Goal: Find specific page/section: Find specific page/section

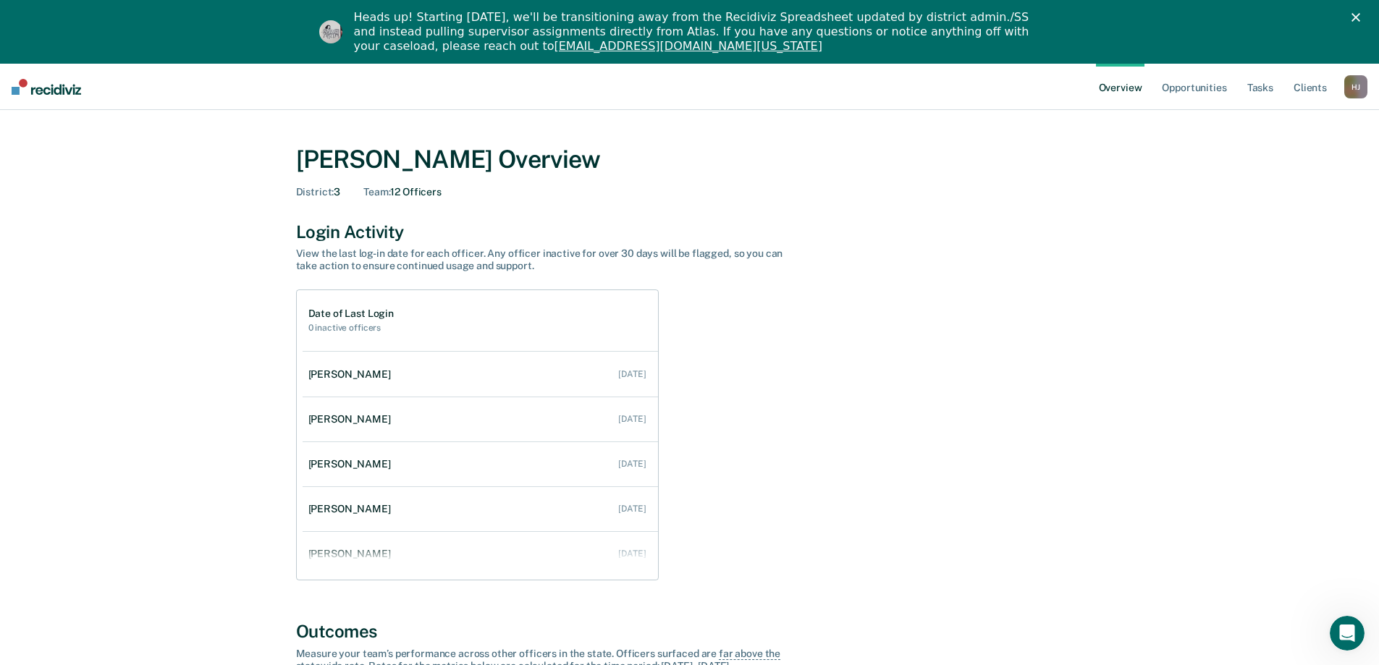
click at [1361, 17] on icon "Close" at bounding box center [1356, 17] width 9 height 9
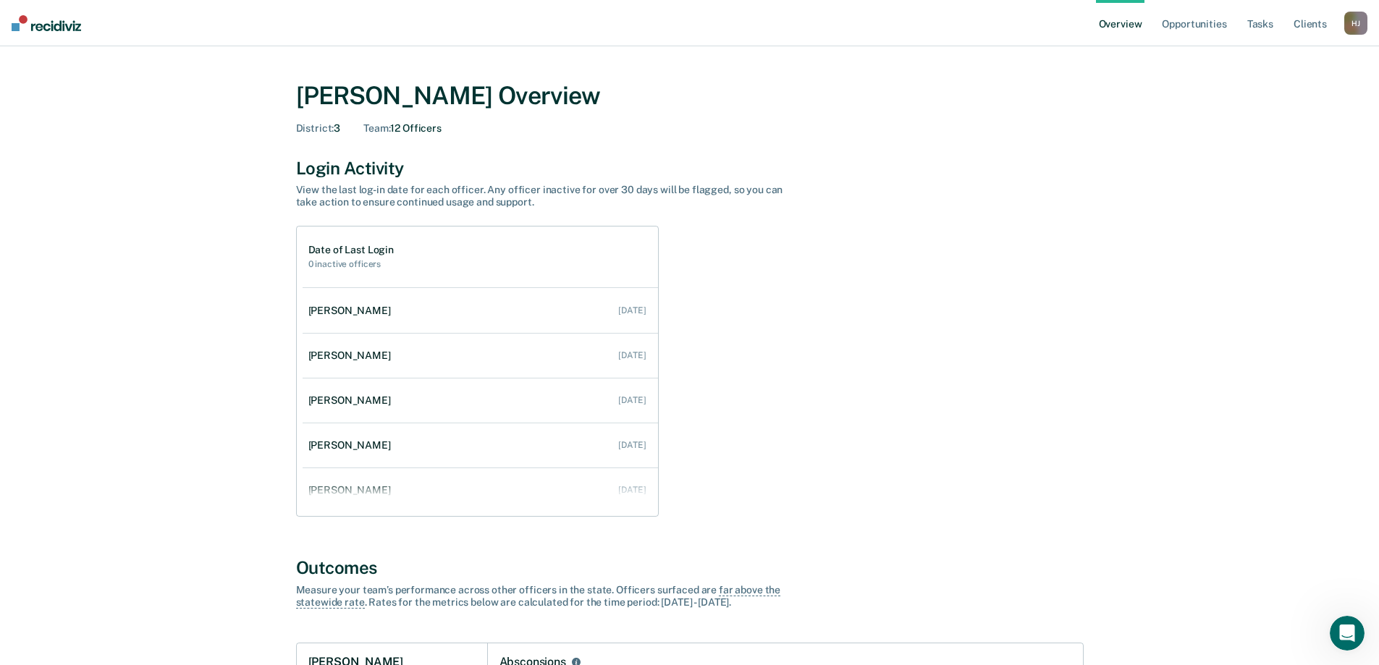
click at [1353, 25] on div "H J" at bounding box center [1356, 23] width 23 height 23
click at [1266, 92] on link "Go to Operations" at bounding box center [1298, 94] width 117 height 12
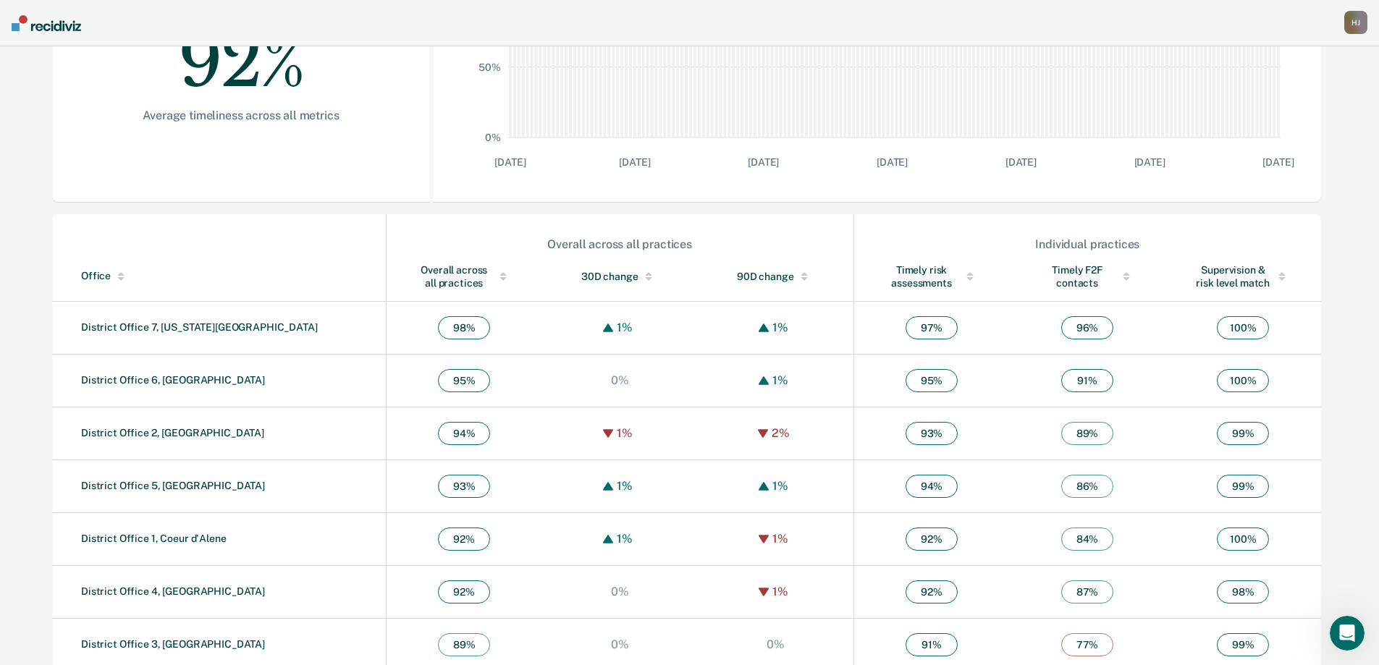
scroll to position [344, 0]
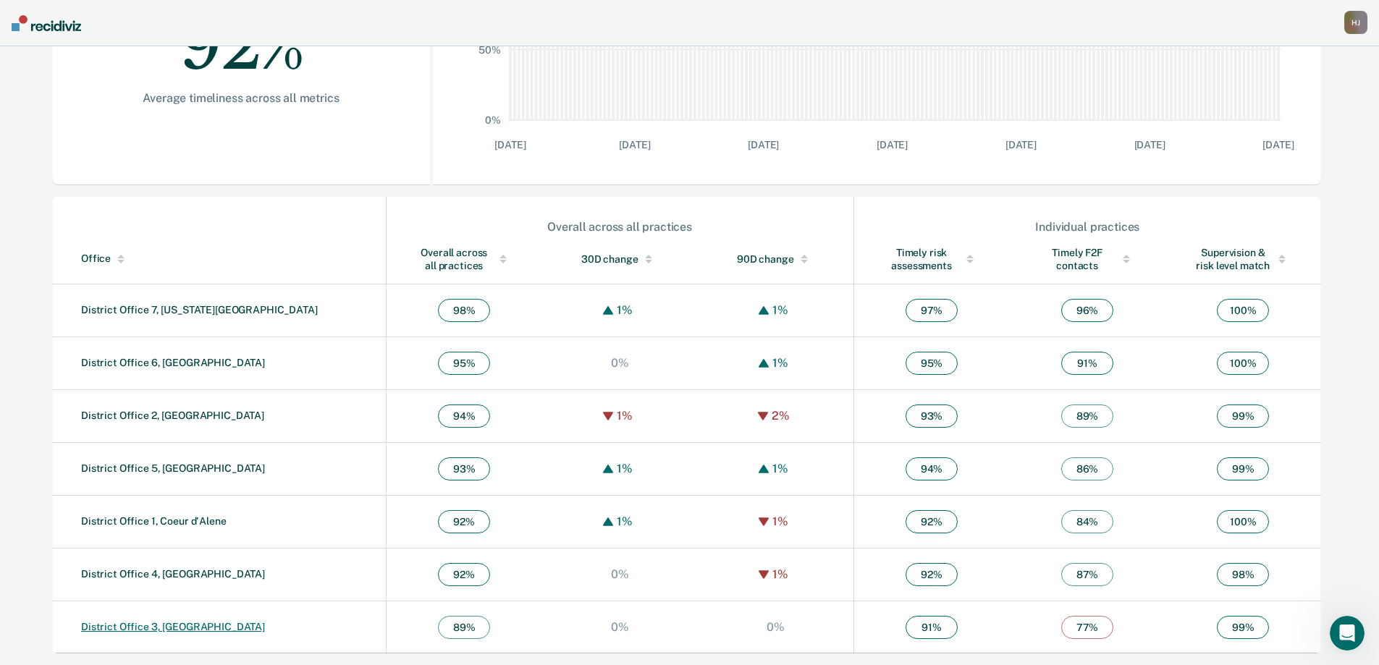
click at [167, 628] on link "District Office 3, [GEOGRAPHIC_DATA]" at bounding box center [173, 627] width 184 height 12
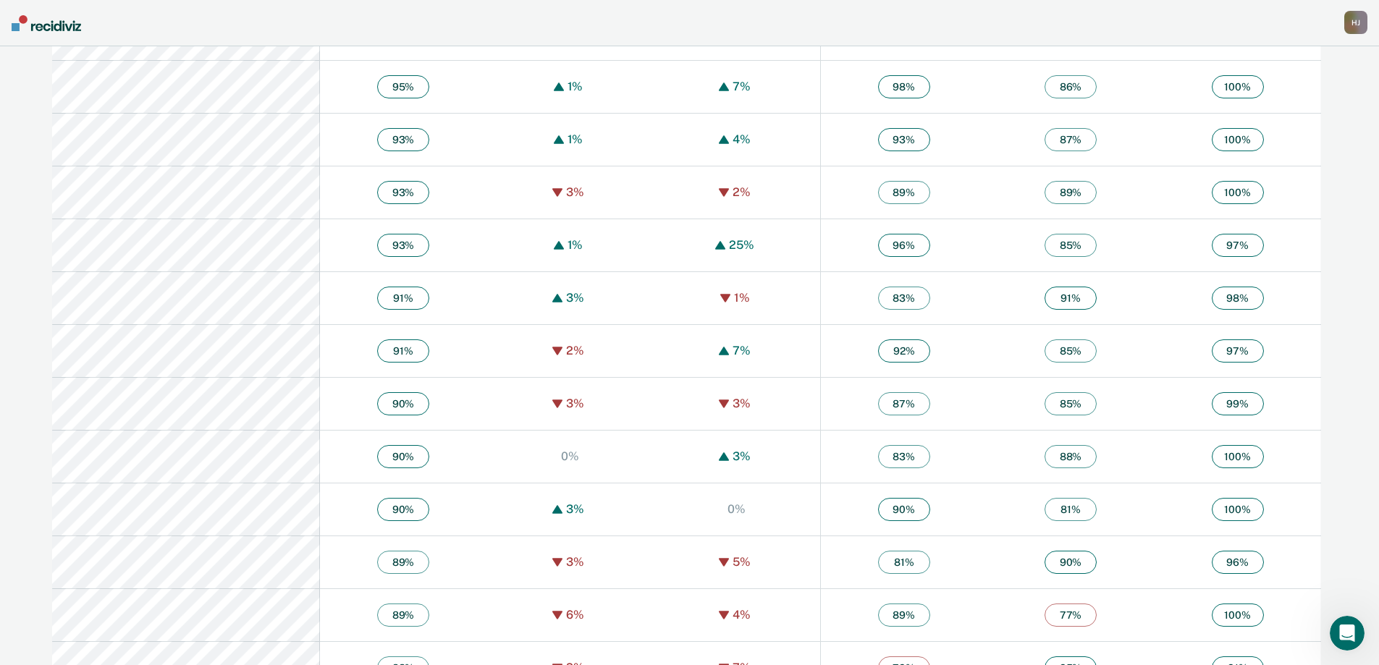
scroll to position [1820, 0]
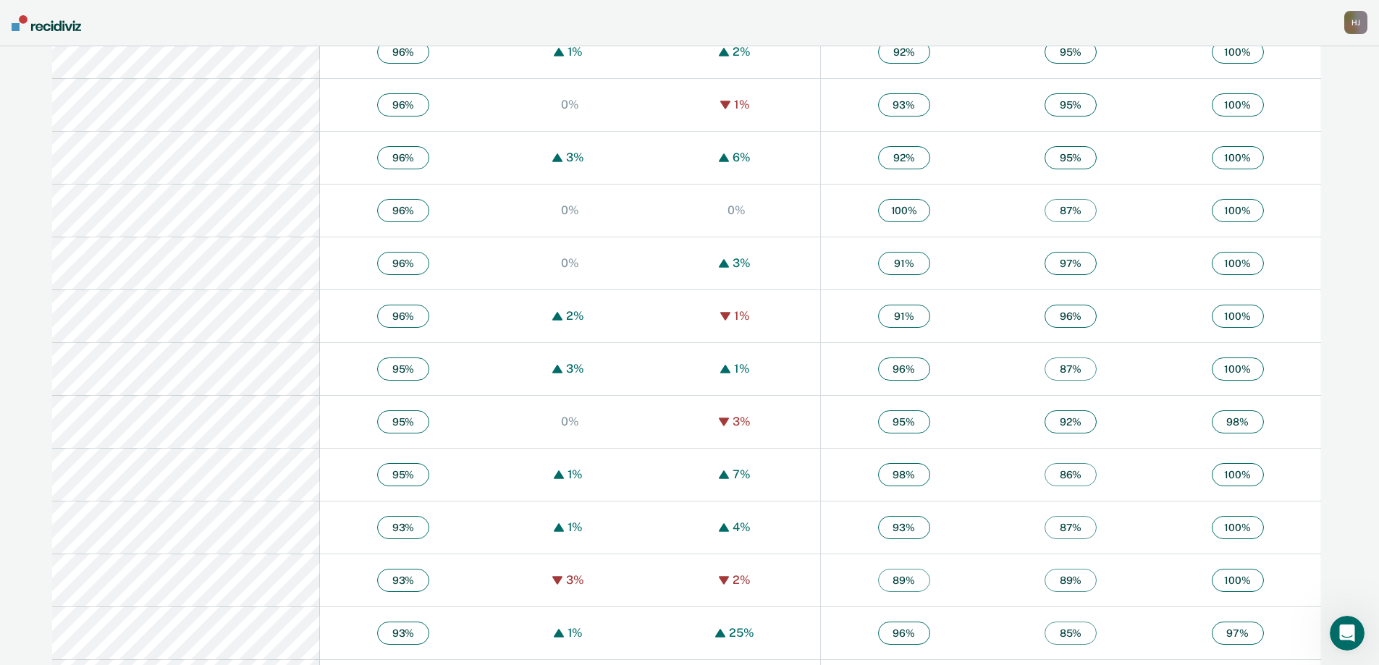
scroll to position [1521, 0]
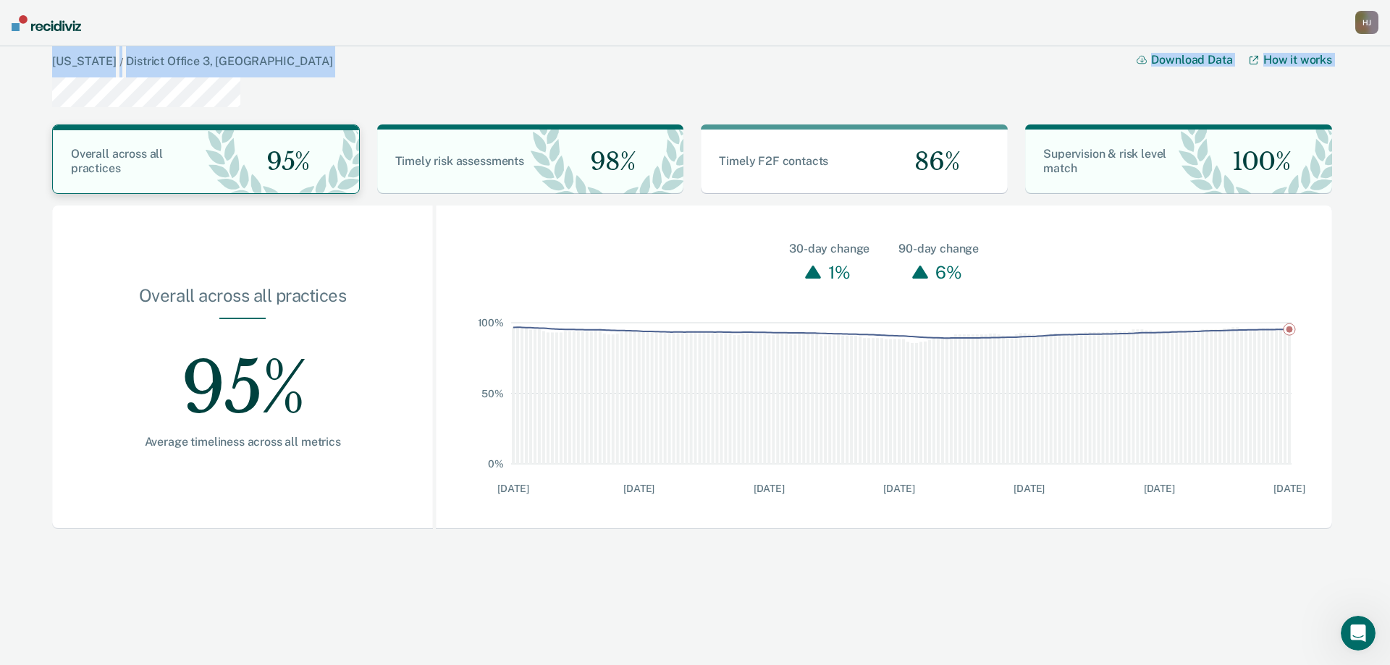
drag, startPoint x: 40, startPoint y: 77, endPoint x: 117, endPoint y: 154, distance: 109.6
click at [118, 154] on div "[US_STATE] / District Office 3, [PERSON_NAME] Download Data How it works Overal…" at bounding box center [695, 352] width 1390 height 612
click at [46, 143] on div "[US_STATE] / District Office 3, [PERSON_NAME] Download Data How it works Overal…" at bounding box center [692, 293] width 1295 height 509
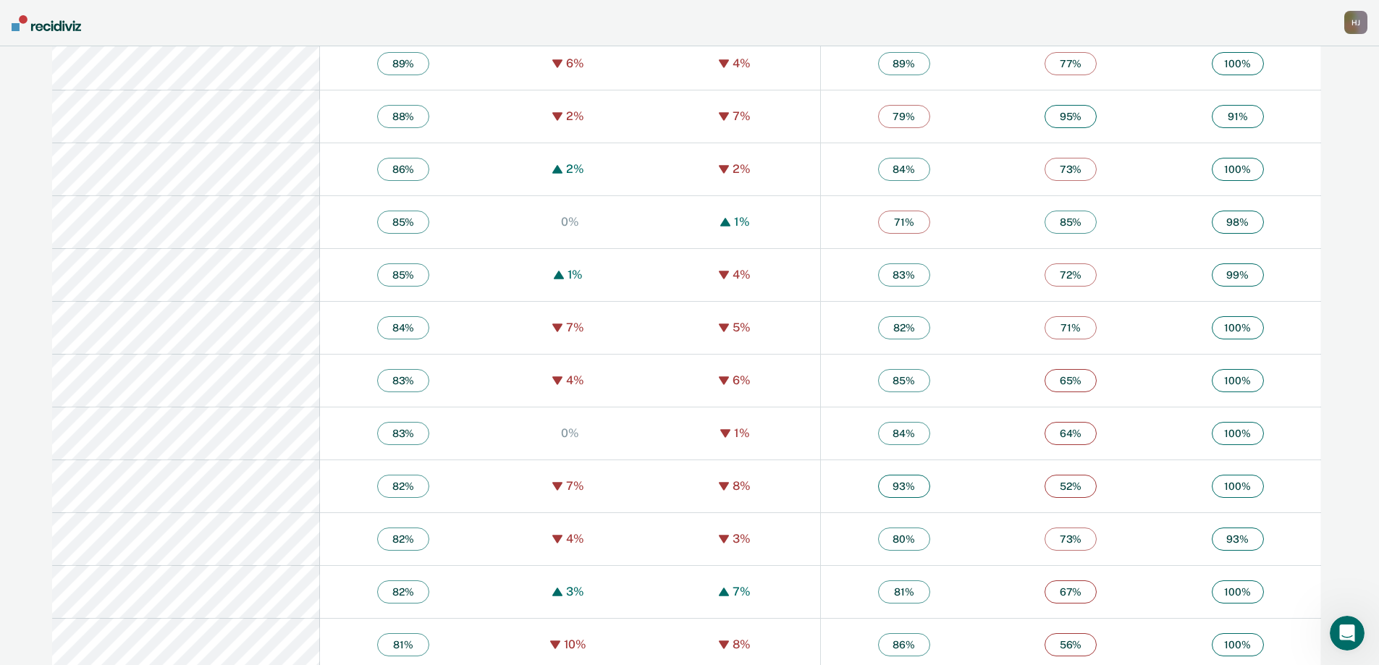
scroll to position [2390, 0]
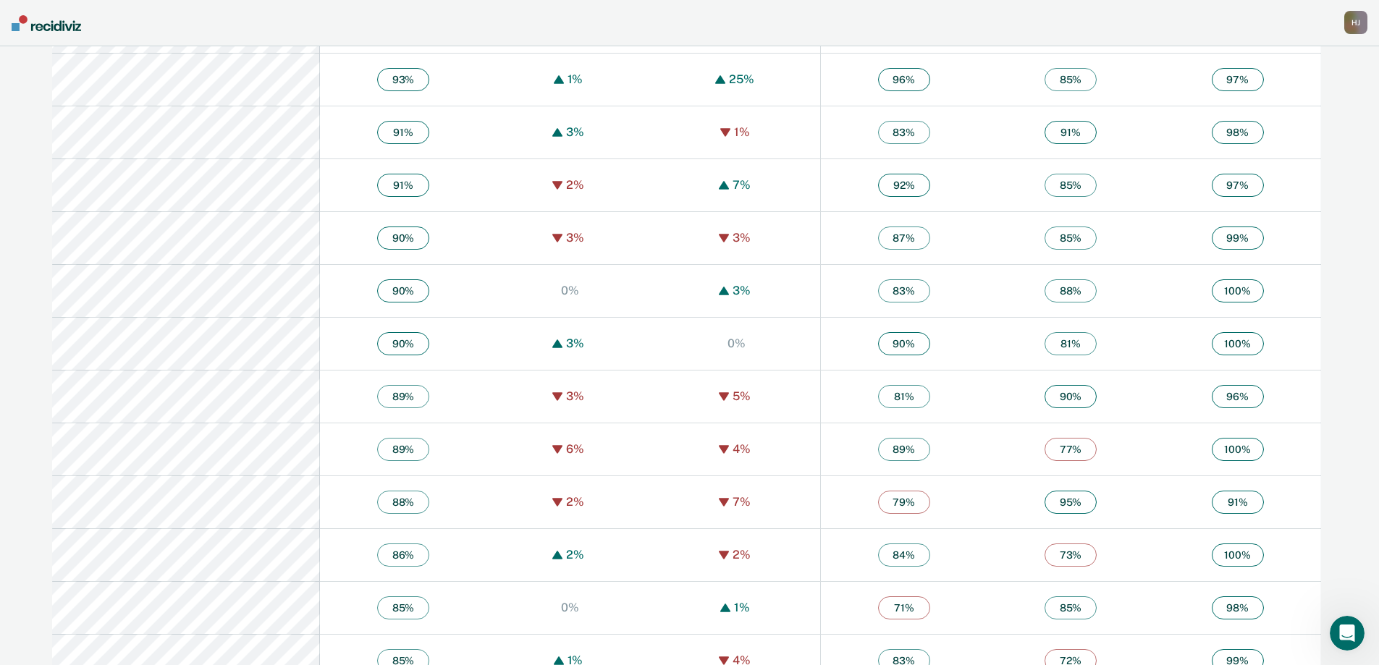
scroll to position [2028, 0]
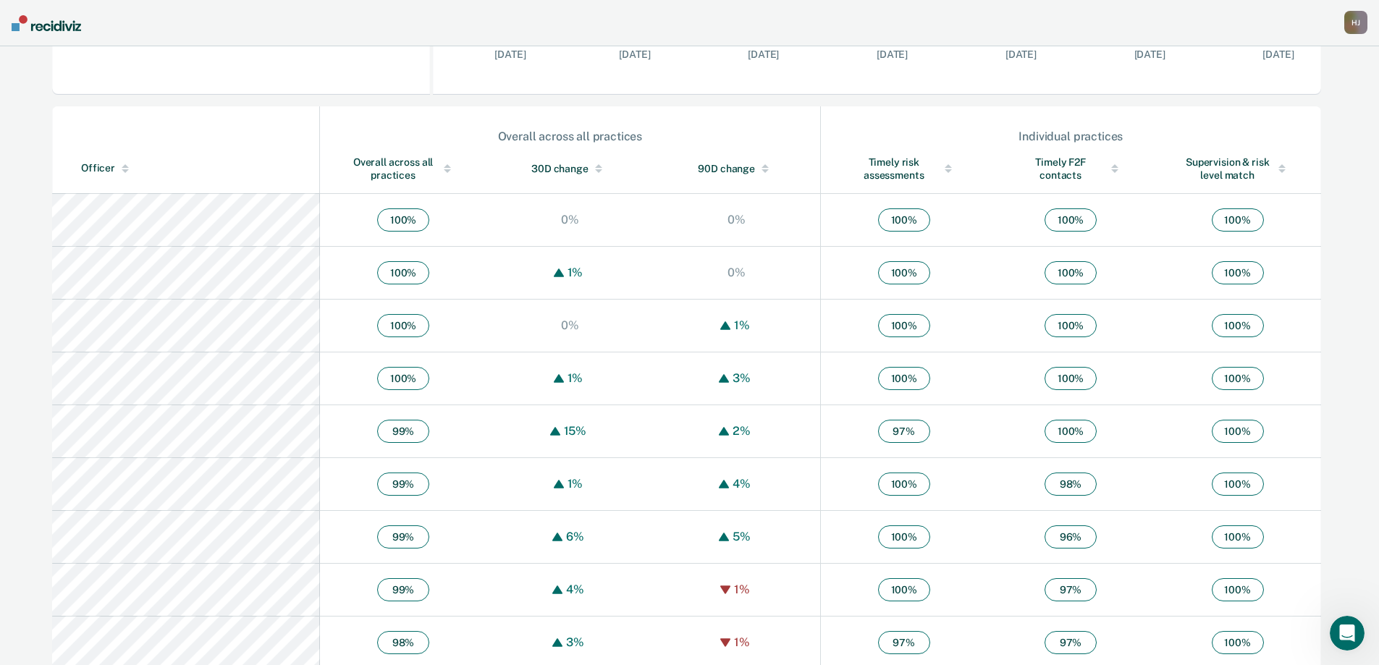
scroll to position [507, 0]
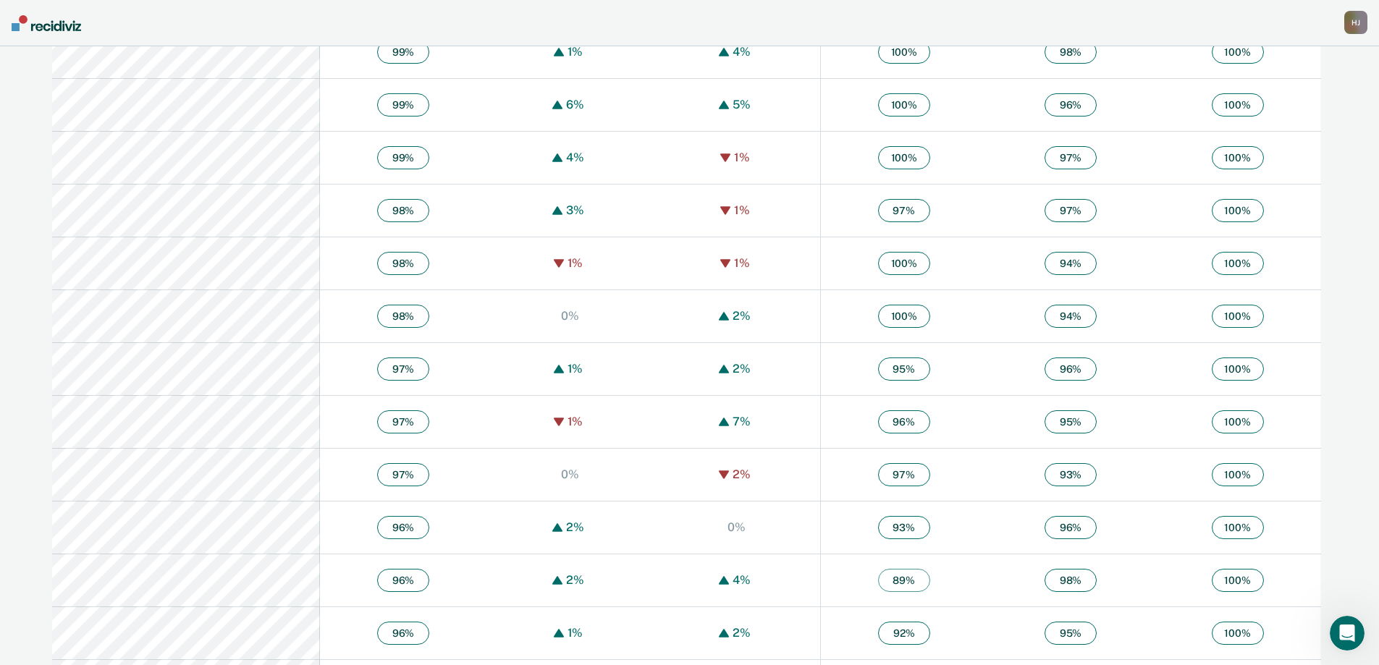
scroll to position [869, 0]
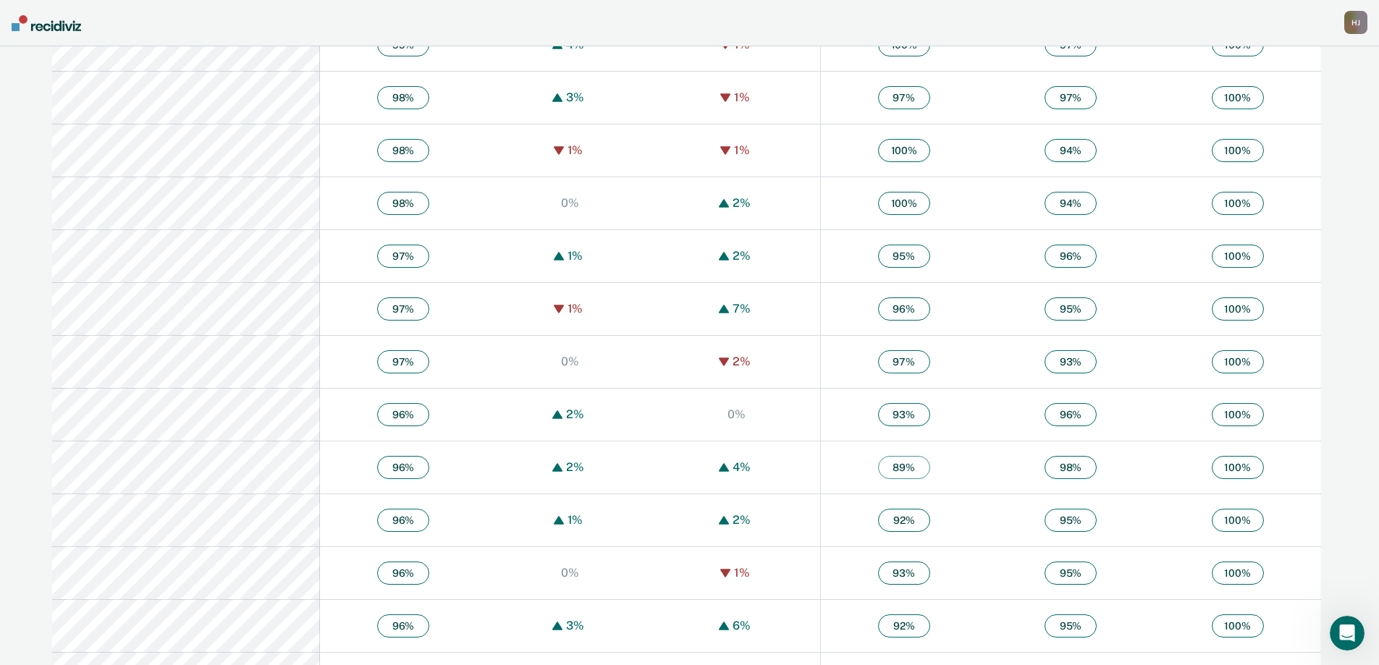
scroll to position [1014, 0]
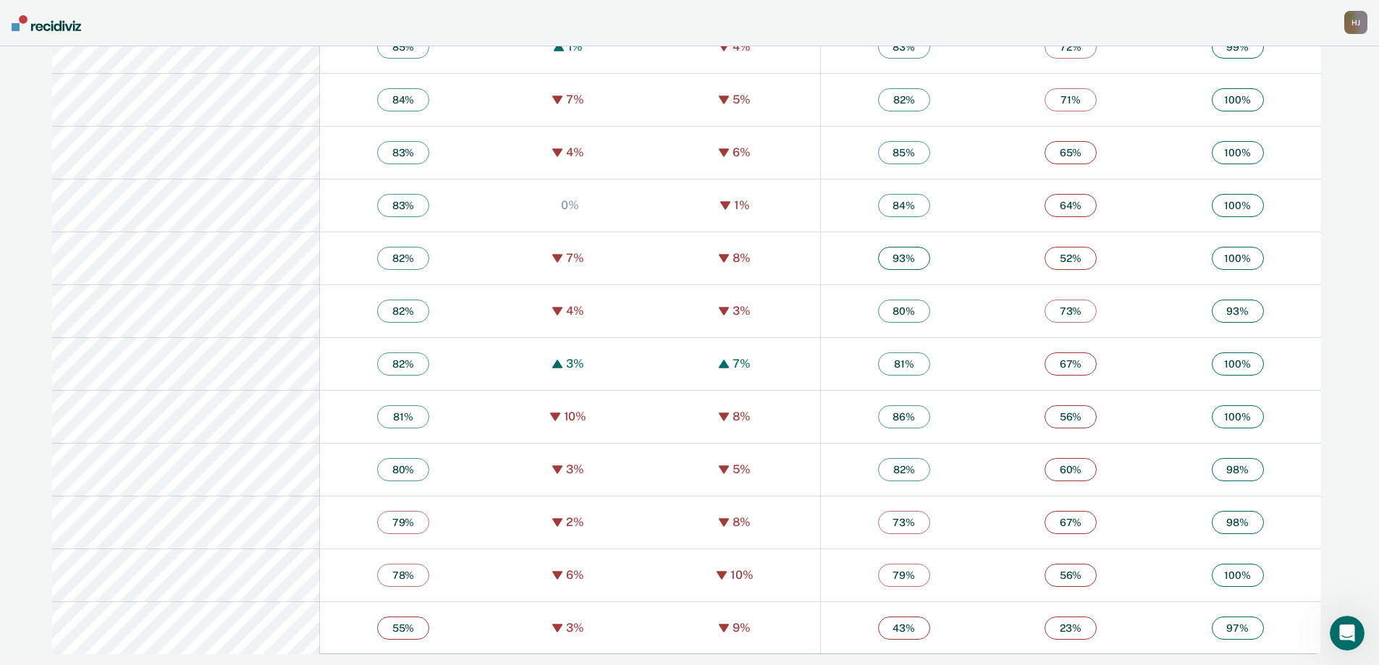
scroll to position [2617, 0]
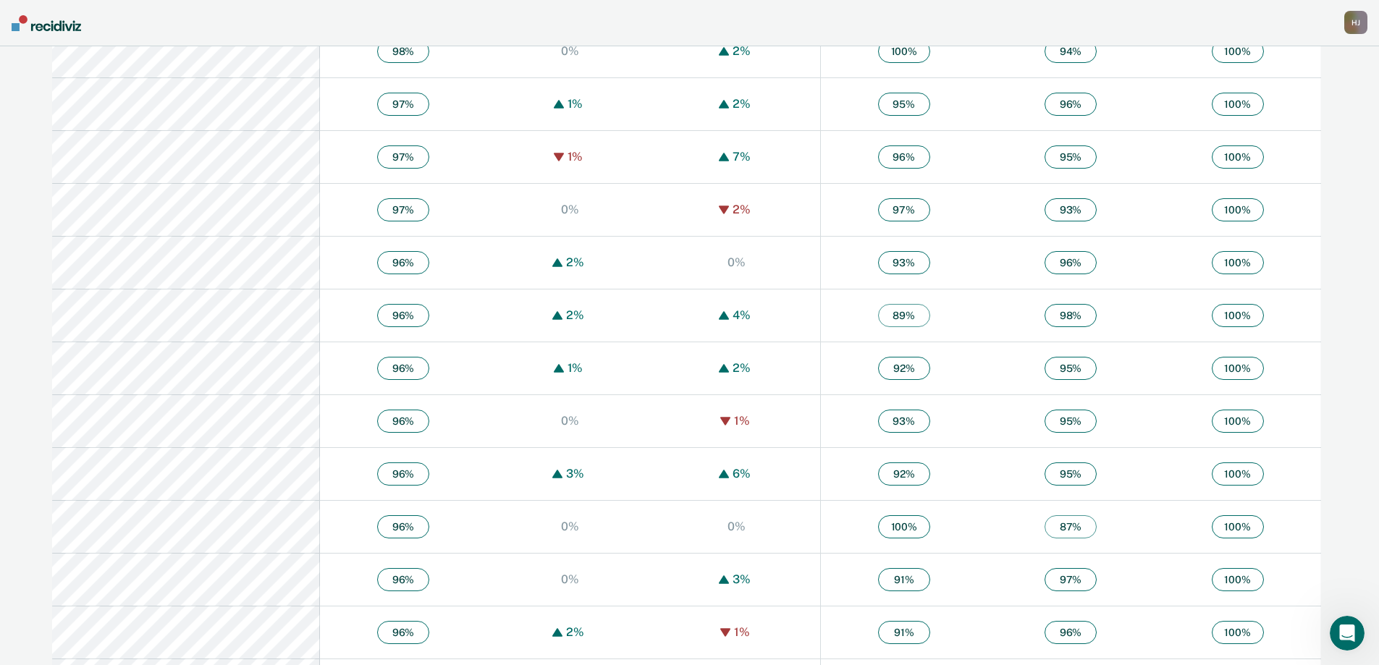
scroll to position [1159, 0]
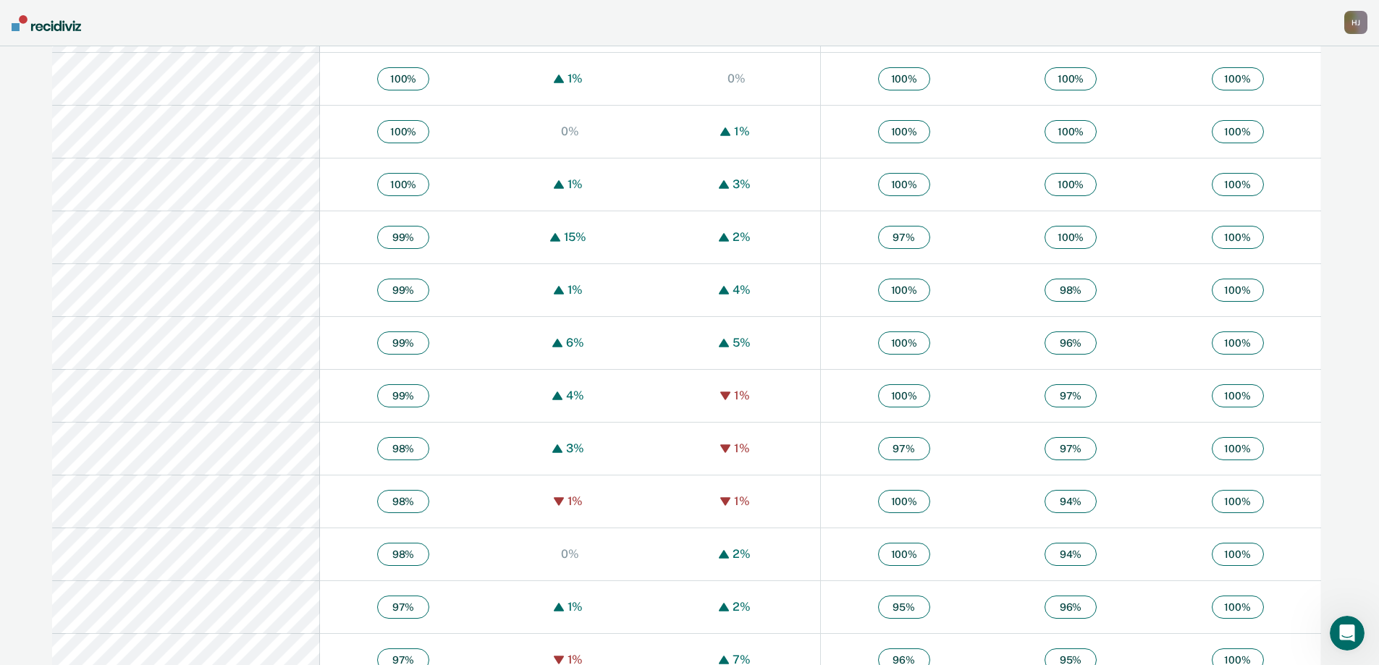
scroll to position [652, 0]
